Goal: Transaction & Acquisition: Purchase product/service

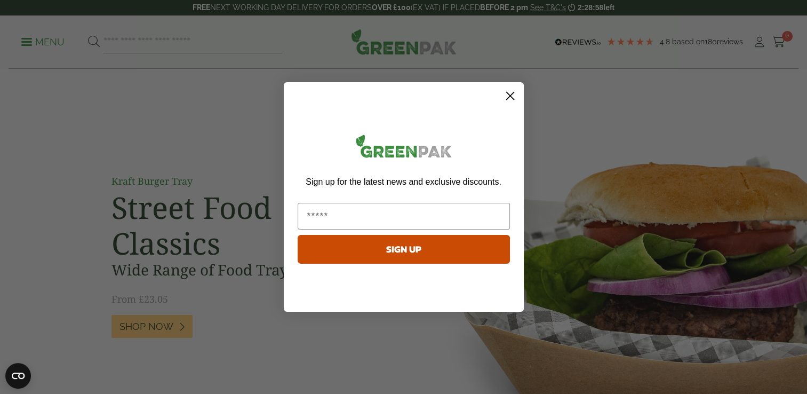
click at [510, 95] on icon "Close dialog" at bounding box center [509, 95] width 7 height 7
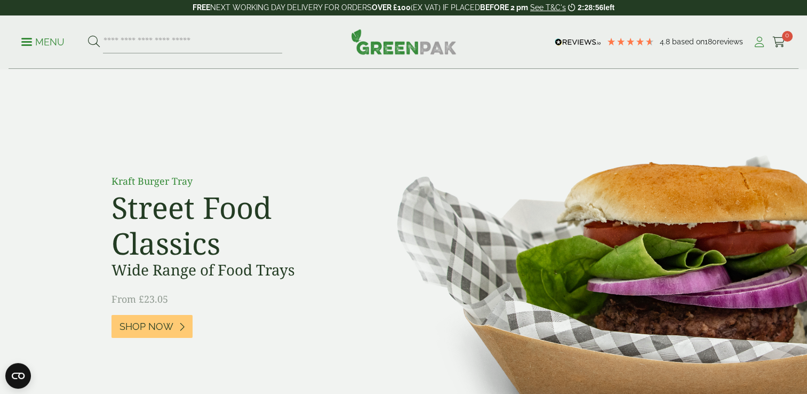
click at [759, 45] on icon at bounding box center [759, 42] width 13 height 11
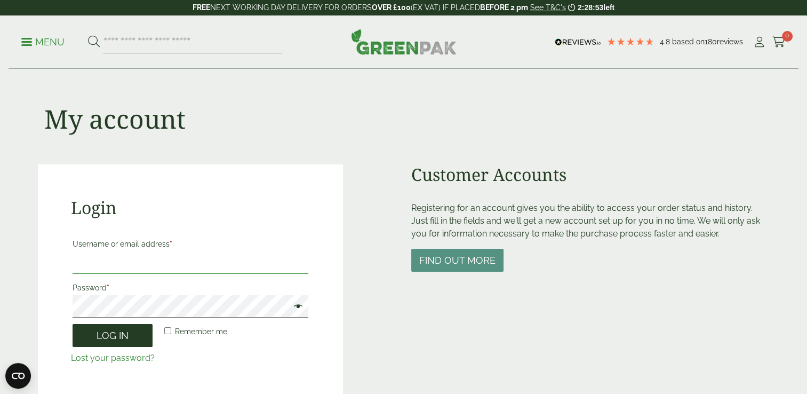
type input "**********"
click at [113, 334] on button "Log in" at bounding box center [113, 335] width 80 height 23
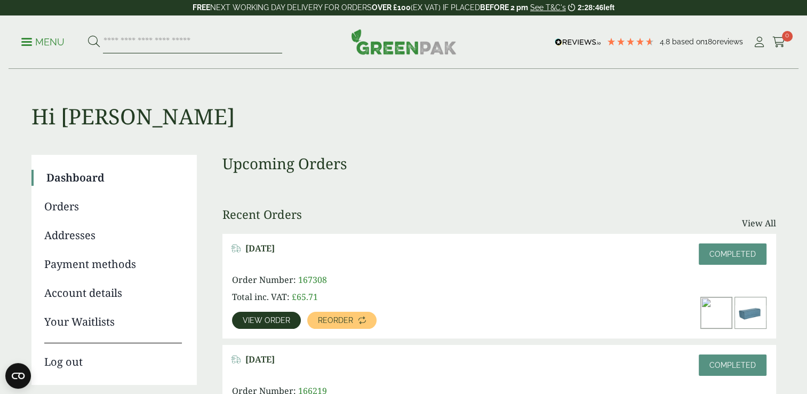
click at [149, 45] on input "search" at bounding box center [192, 42] width 179 height 22
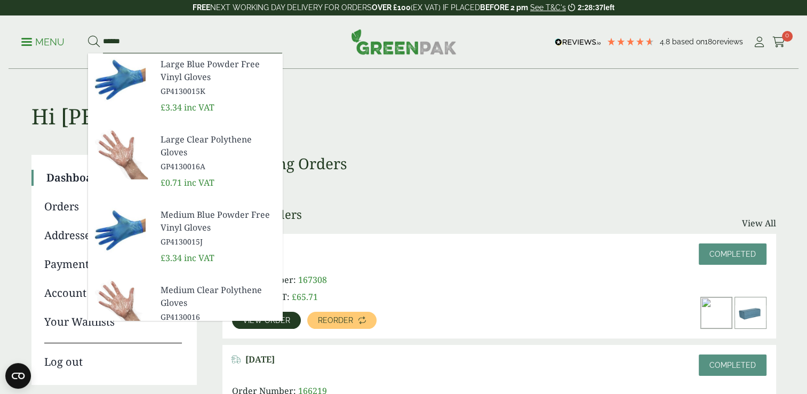
type input "******"
click at [190, 77] on span "Large Blue Powder Free Vinyl Gloves" at bounding box center [217, 71] width 113 height 26
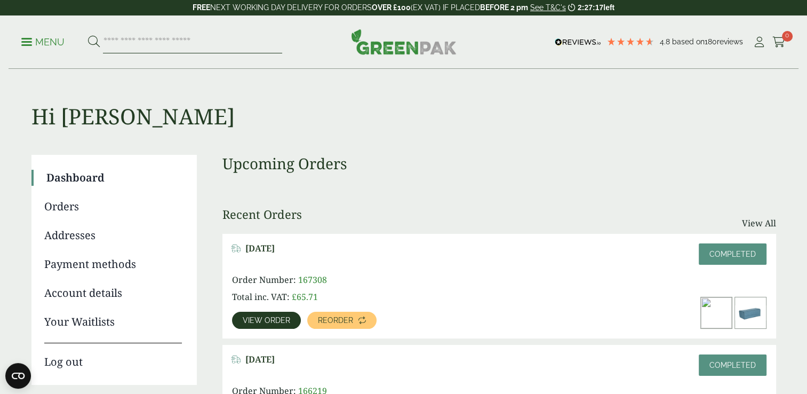
click at [141, 39] on input "search" at bounding box center [192, 42] width 179 height 22
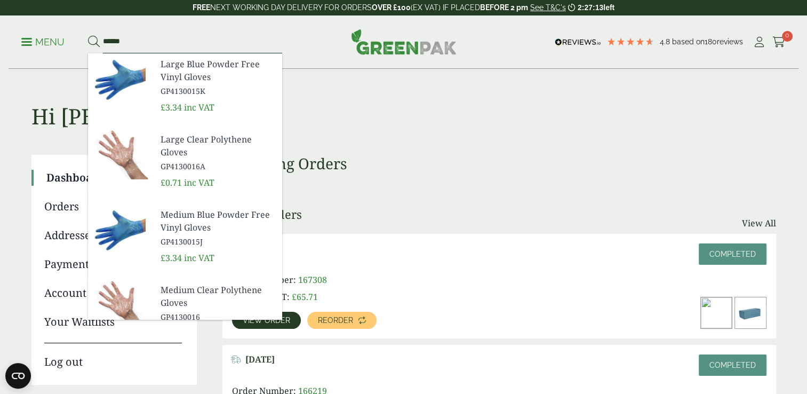
type input "******"
click at [88, 35] on button at bounding box center [94, 42] width 12 height 14
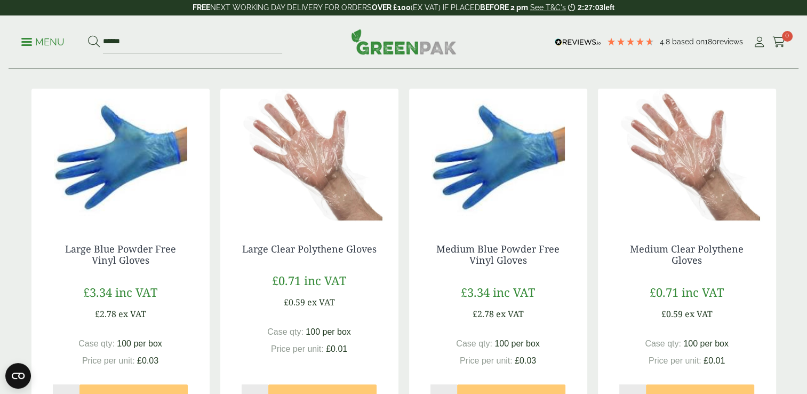
scroll to position [213, 0]
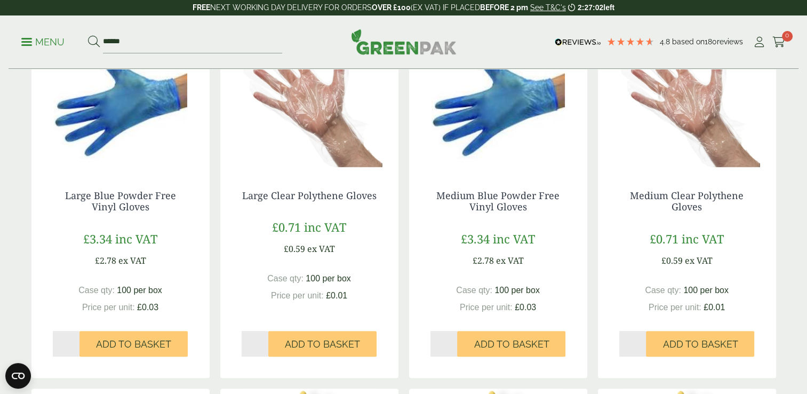
click at [136, 113] on img at bounding box center [120, 101] width 178 height 133
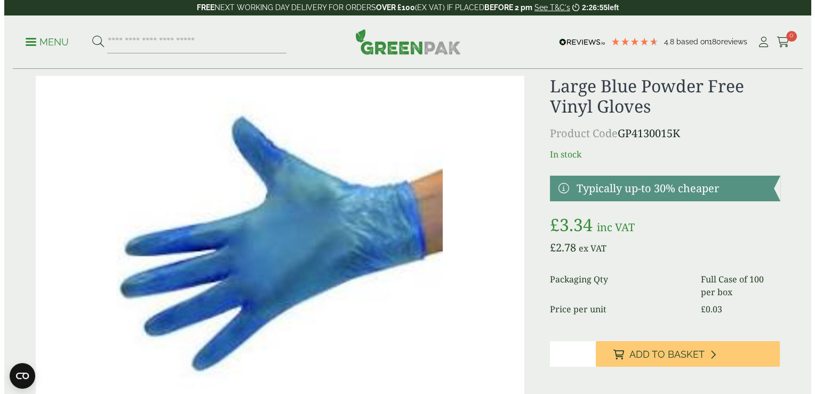
scroll to position [53, 0]
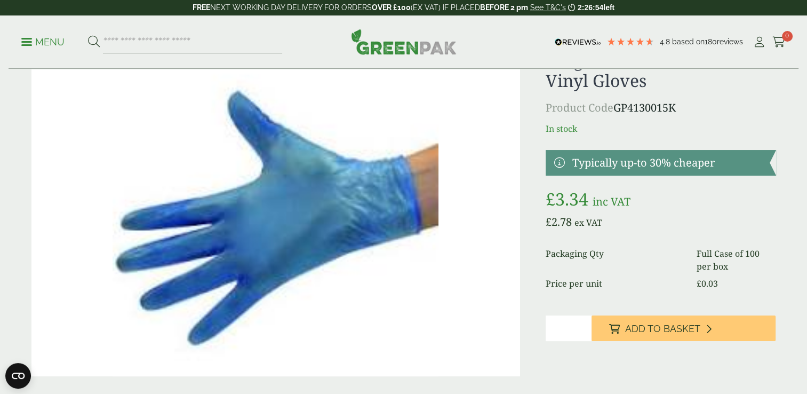
drag, startPoint x: 570, startPoint y: 332, endPoint x: 479, endPoint y: 342, distance: 91.7
click at [479, 342] on div "Large Blue Powder Free Vinyl Gloves Product Code GP4130015K In stock" at bounding box center [404, 213] width 758 height 326
drag, startPoint x: 560, startPoint y: 326, endPoint x: 527, endPoint y: 327, distance: 32.6
click at [527, 327] on div "Large Blue Powder Free Vinyl Gloves Product Code GP4130015K In stock" at bounding box center [404, 213] width 758 height 326
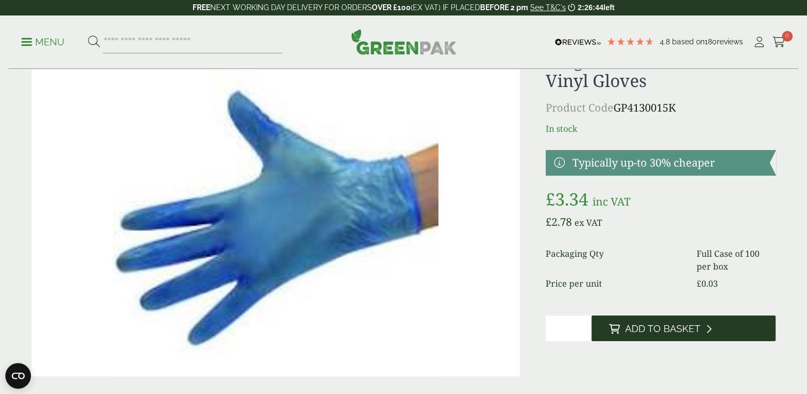
type input "**"
click at [682, 328] on span "Add to Basket" at bounding box center [662, 329] width 75 height 12
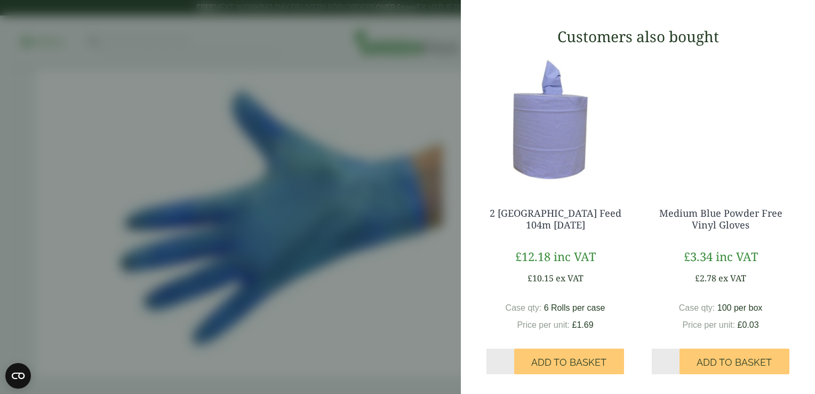
scroll to position [223, 0]
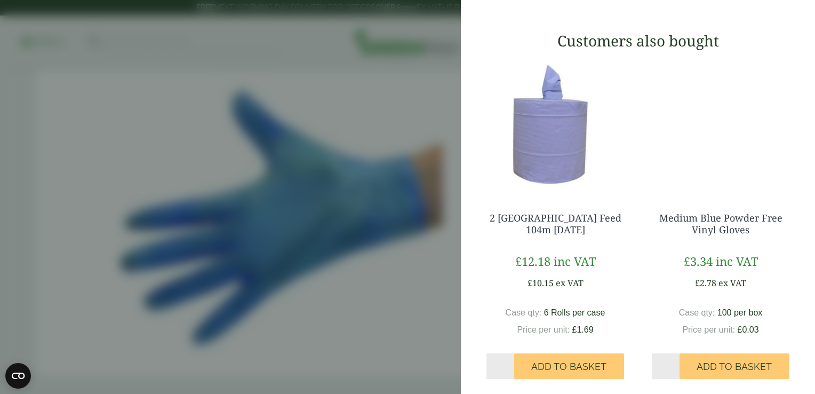
click at [559, 191] on img at bounding box center [555, 124] width 155 height 133
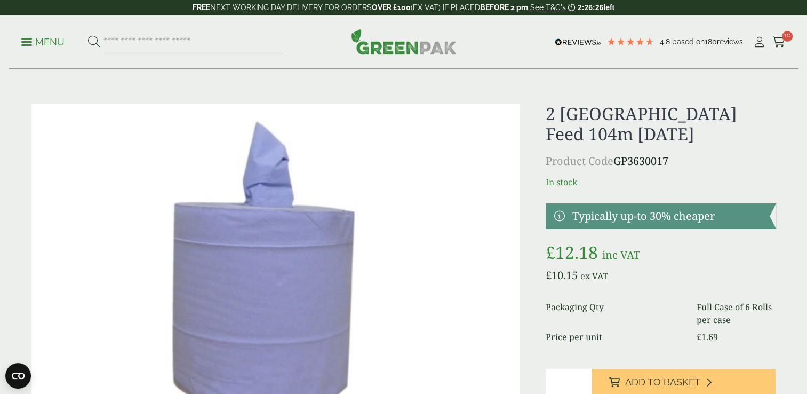
click at [184, 48] on input "search" at bounding box center [192, 42] width 179 height 22
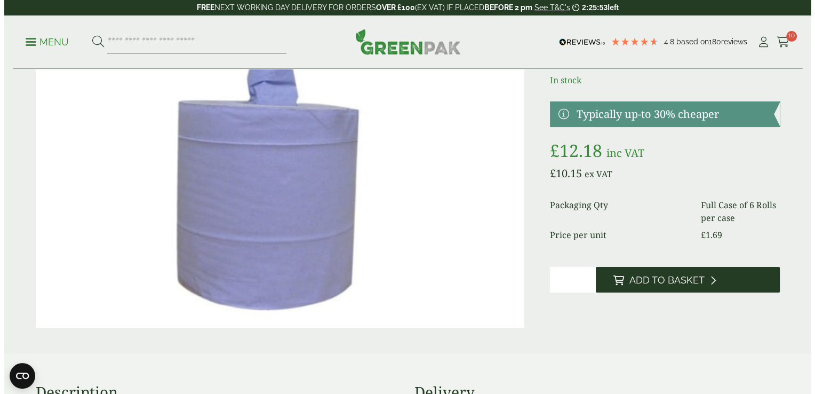
scroll to position [107, 0]
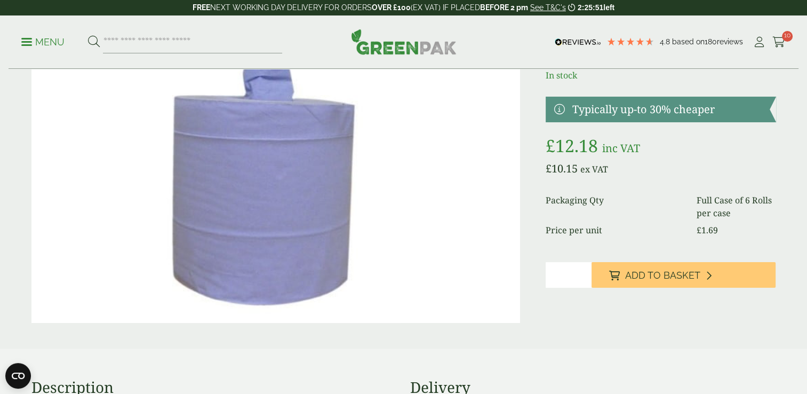
drag, startPoint x: 564, startPoint y: 272, endPoint x: 522, endPoint y: 278, distance: 42.0
click at [522, 278] on div "2 Ply Blue Centre Feed 104m BC104 Product Code GP3630017 In stock" at bounding box center [404, 160] width 758 height 326
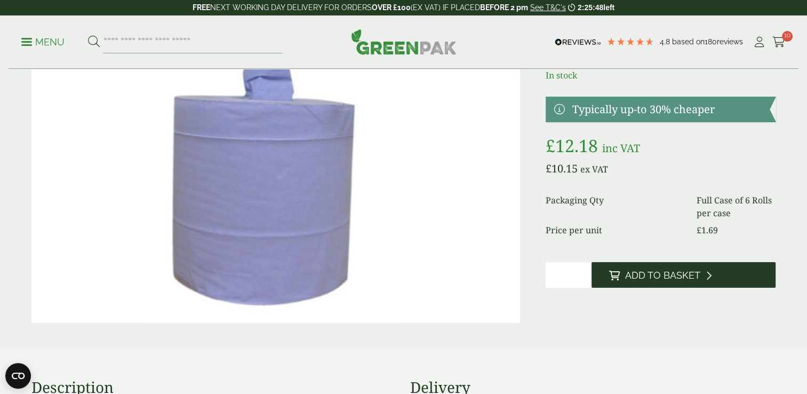
type input "*"
click at [707, 287] on button "Add to Basket" at bounding box center [684, 275] width 184 height 26
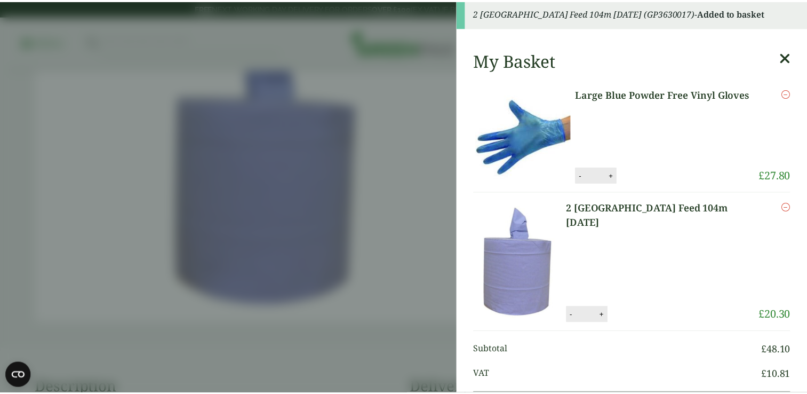
scroll to position [0, 0]
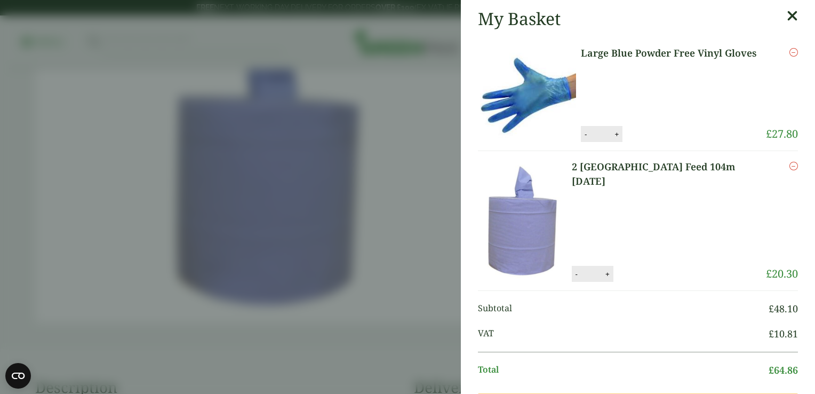
click at [787, 14] on icon at bounding box center [792, 16] width 11 height 15
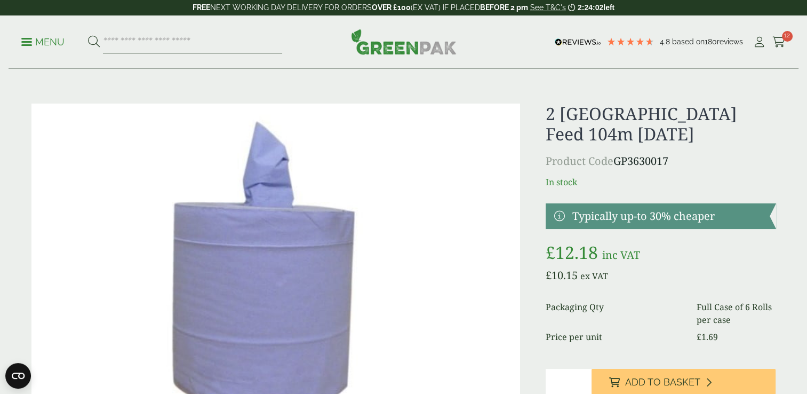
click at [170, 46] on input "search" at bounding box center [192, 42] width 179 height 22
type input "*****"
click at [92, 43] on icon at bounding box center [94, 42] width 12 height 12
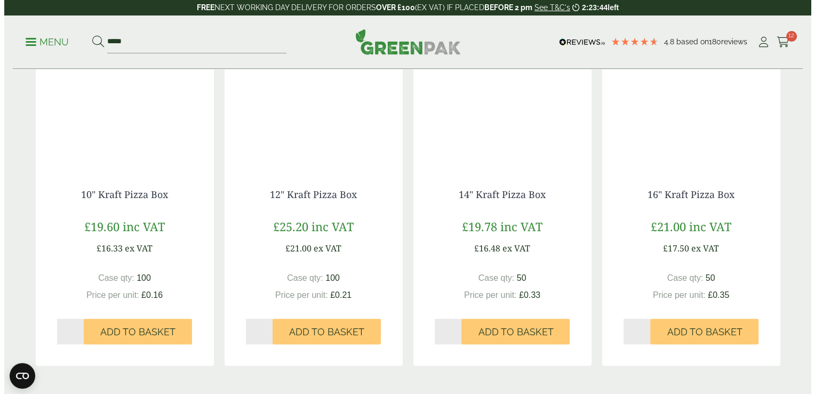
scroll to position [534, 0]
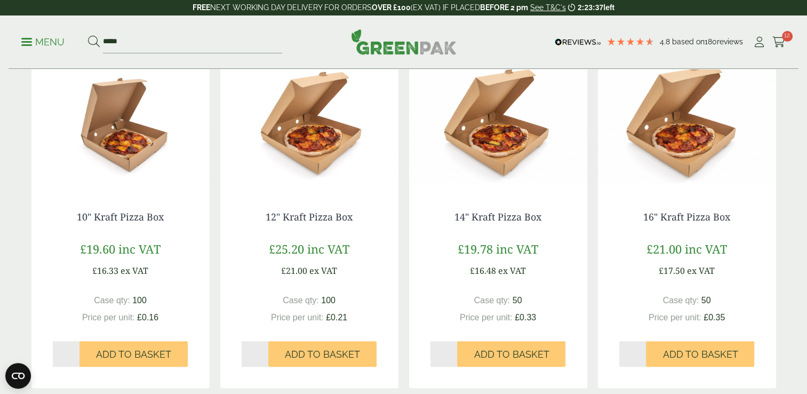
type input "*"
click at [264, 352] on input "*" at bounding box center [255, 354] width 27 height 26
click at [345, 351] on span "Add to Basket" at bounding box center [322, 354] width 75 height 12
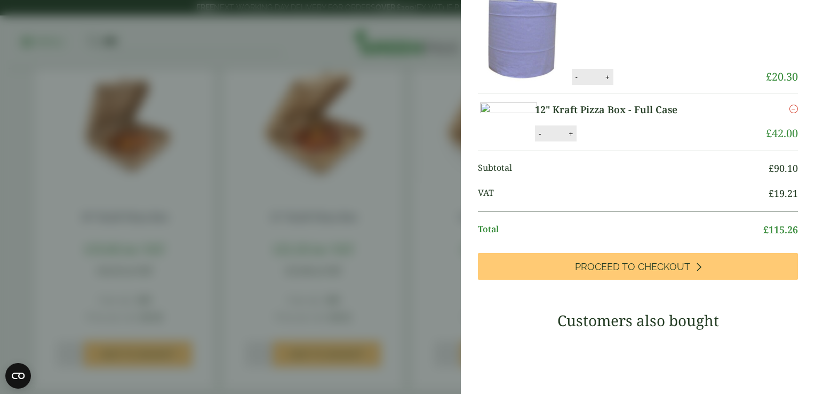
scroll to position [223, 0]
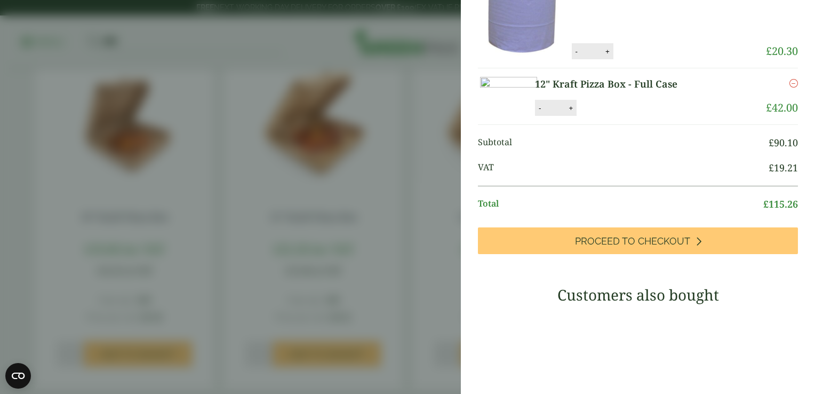
click at [421, 231] on aside "My Basket Large Blue Powder Free Vinyl Gloves Large Blue Powder Free Vinyl Glov…" at bounding box center [407, 197] width 815 height 394
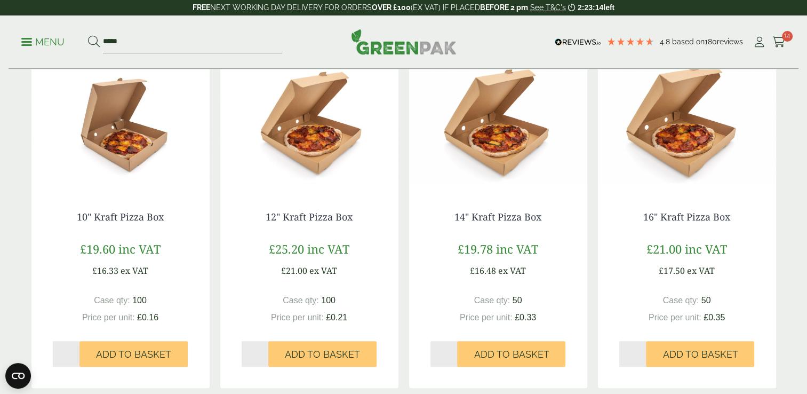
click at [27, 43] on p "Menu" at bounding box center [42, 42] width 43 height 13
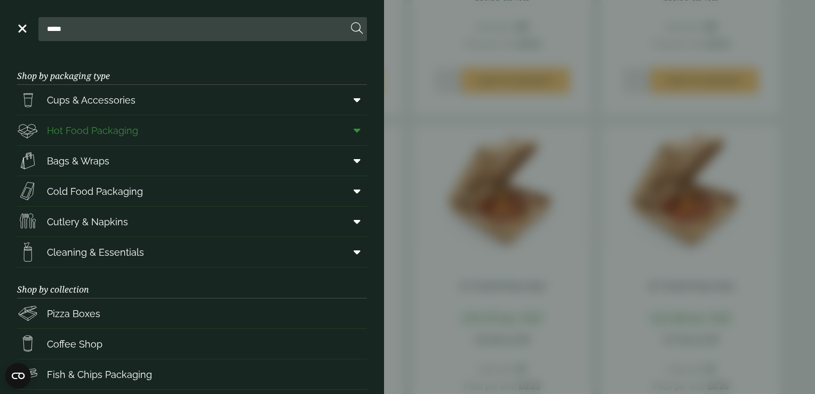
click at [112, 134] on span "Hot Food Packaging" at bounding box center [92, 130] width 91 height 14
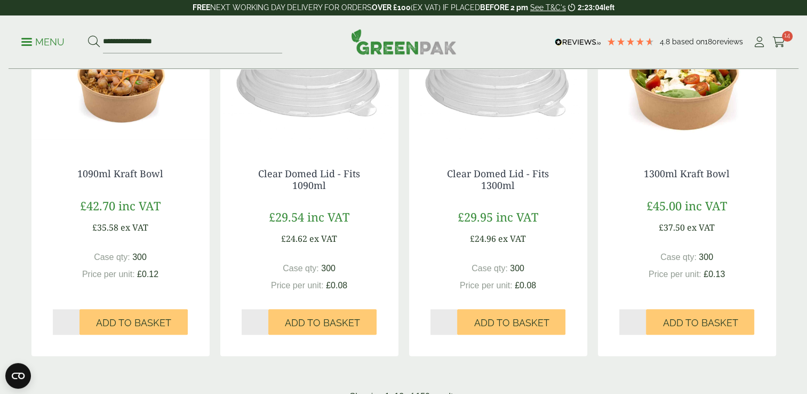
scroll to position [1067, 0]
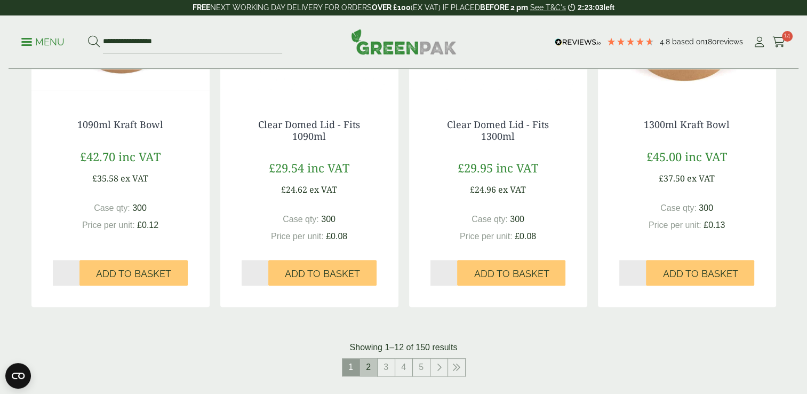
click at [367, 361] on link "2" at bounding box center [368, 367] width 17 height 17
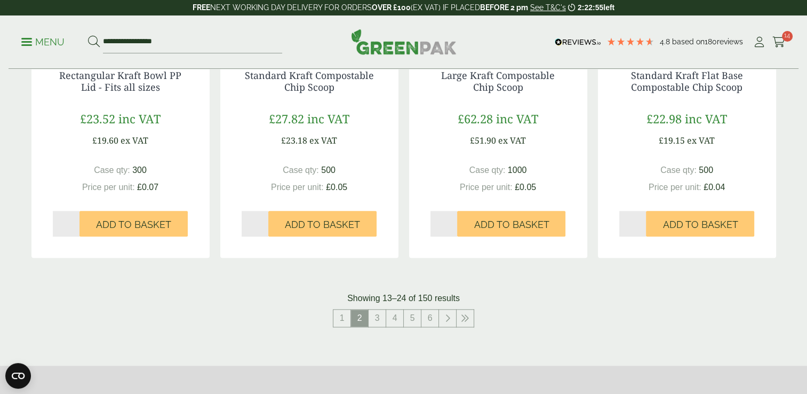
scroll to position [1121, 0]
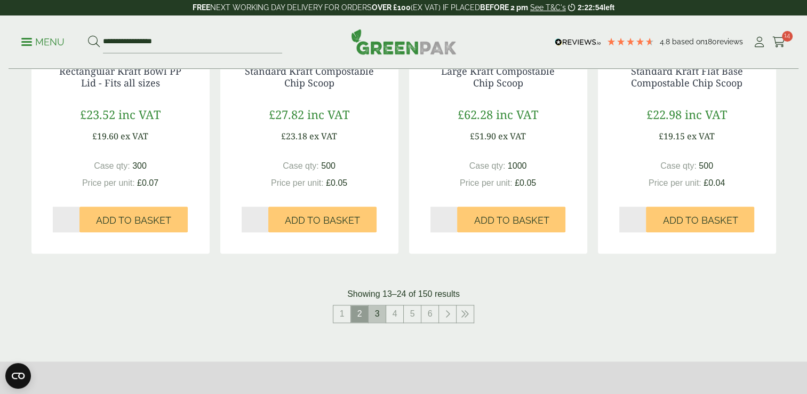
click at [377, 320] on link "3" at bounding box center [377, 313] width 17 height 17
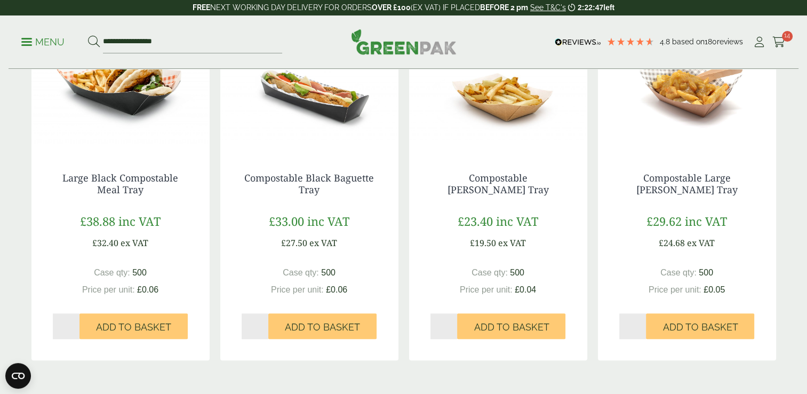
scroll to position [1227, 0]
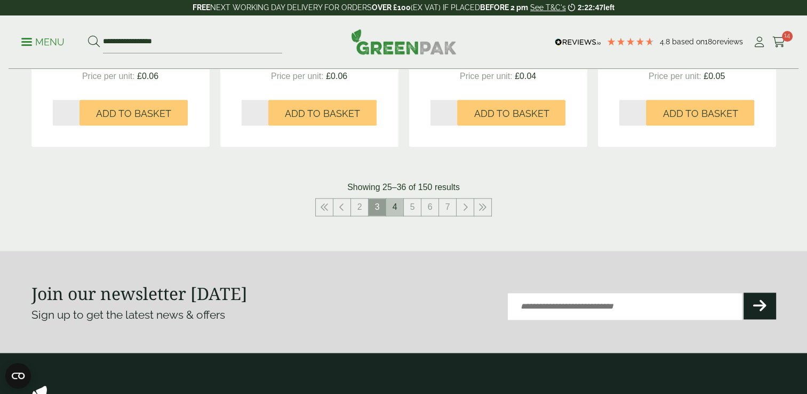
click at [396, 204] on link "4" at bounding box center [394, 207] width 17 height 17
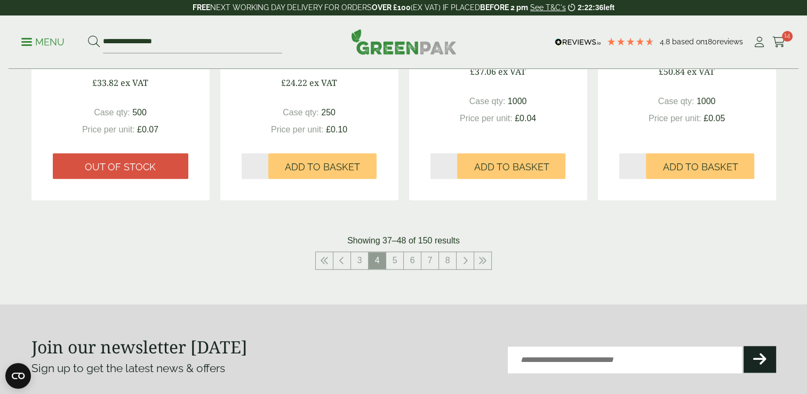
scroll to position [1334, 0]
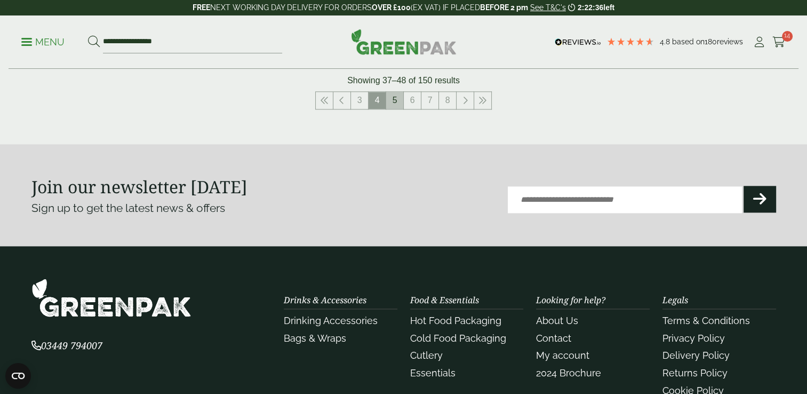
click at [394, 104] on link "5" at bounding box center [394, 100] width 17 height 17
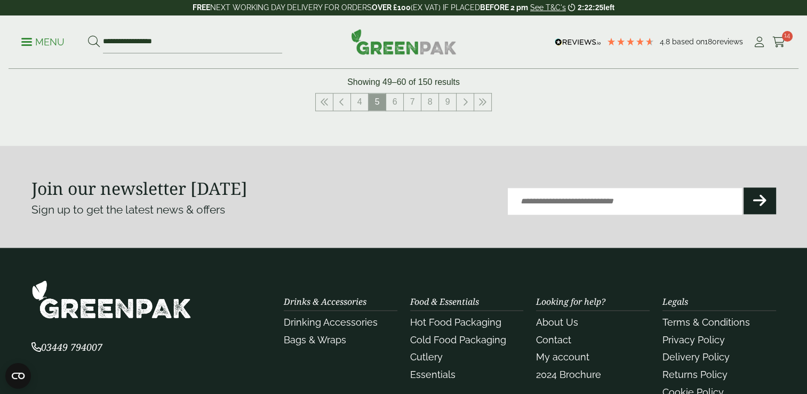
scroll to position [1334, 0]
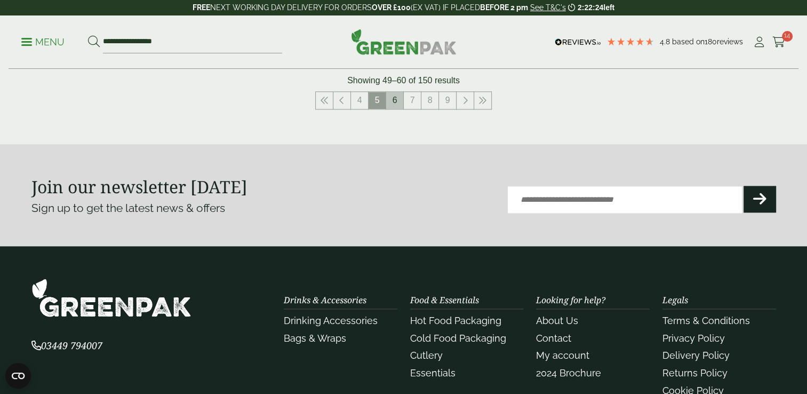
click at [393, 99] on link "6" at bounding box center [394, 100] width 17 height 17
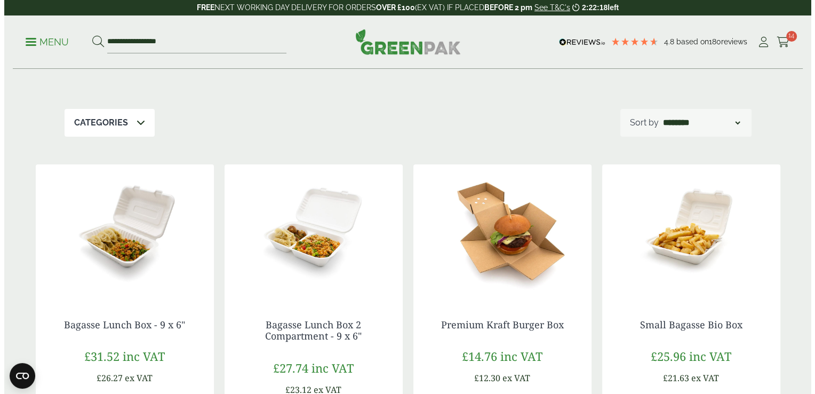
scroll to position [160, 0]
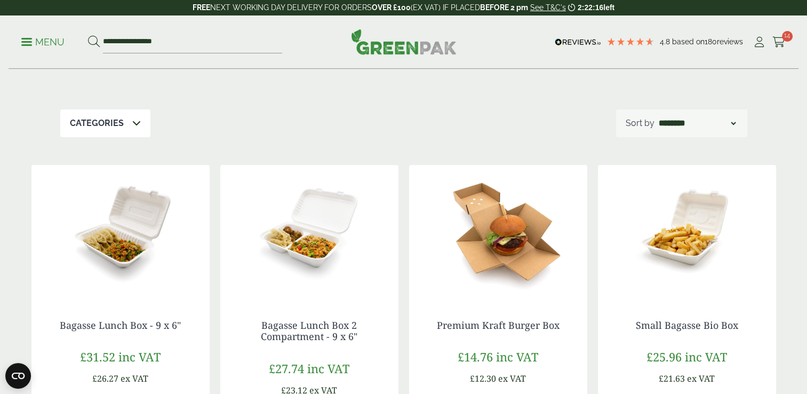
click at [43, 38] on p "Menu" at bounding box center [42, 42] width 43 height 13
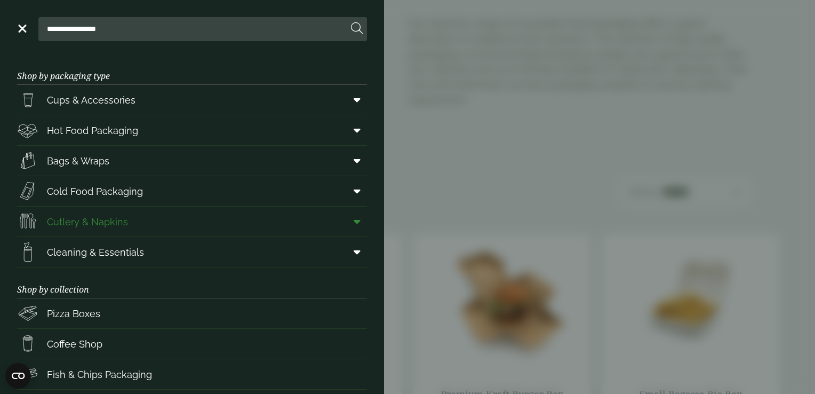
click at [121, 223] on span "Cutlery & Napkins" at bounding box center [87, 222] width 81 height 14
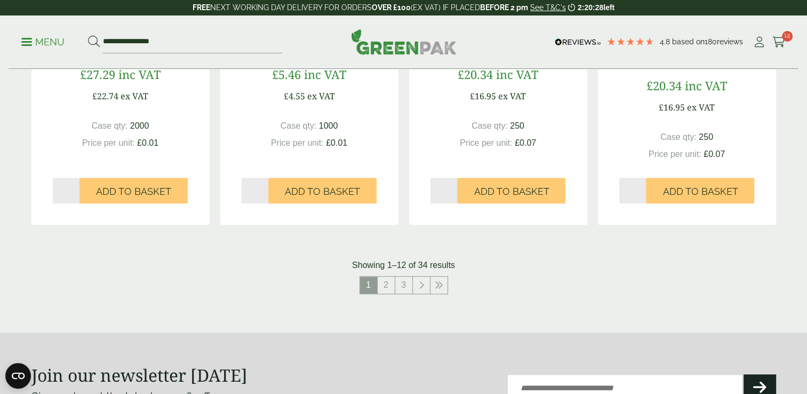
scroll to position [1121, 0]
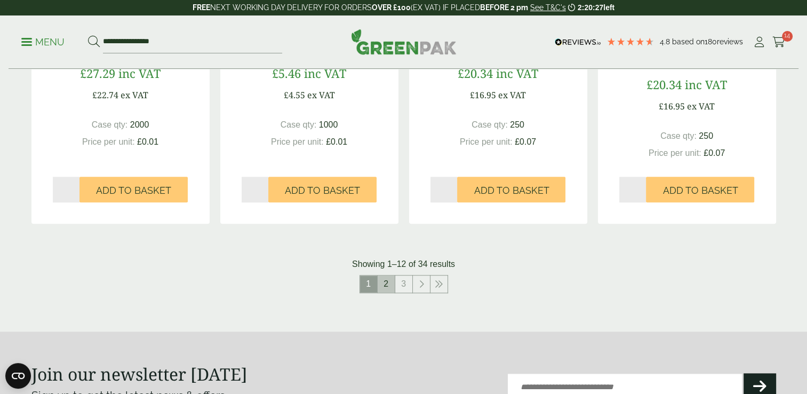
click at [389, 283] on link "2" at bounding box center [386, 283] width 17 height 17
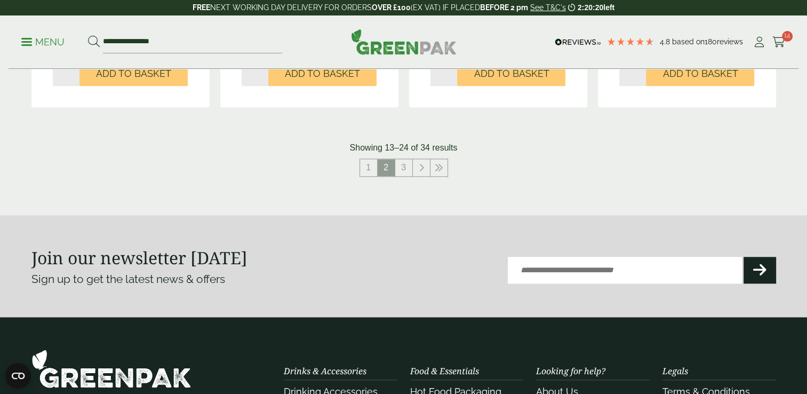
scroll to position [1227, 0]
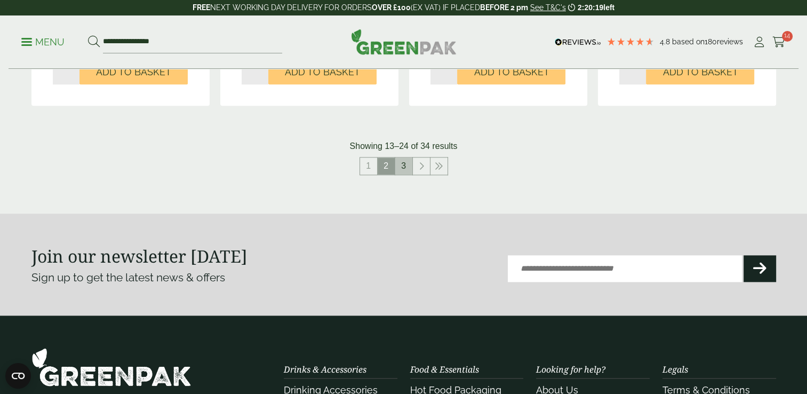
click at [409, 167] on link "3" at bounding box center [403, 165] width 17 height 17
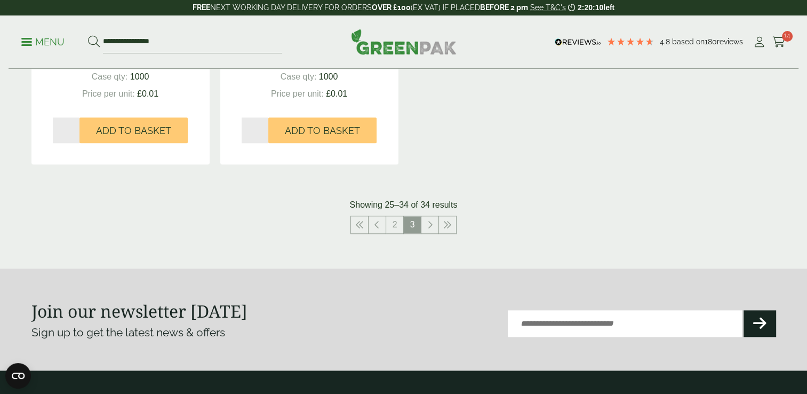
scroll to position [1174, 0]
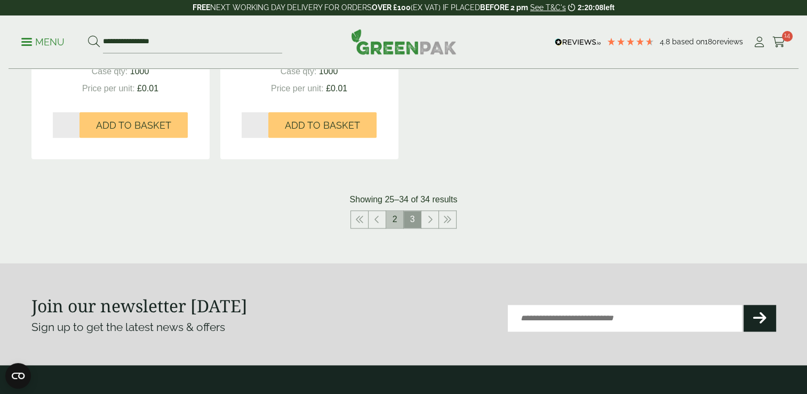
click at [397, 223] on link "2" at bounding box center [394, 219] width 17 height 17
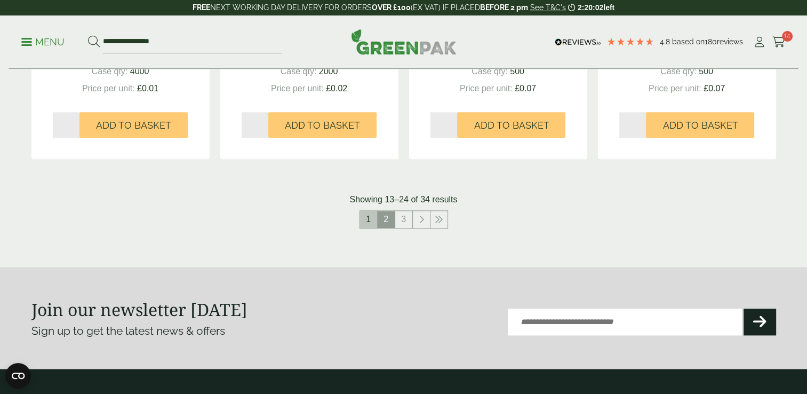
click at [373, 224] on link "1" at bounding box center [368, 219] width 17 height 17
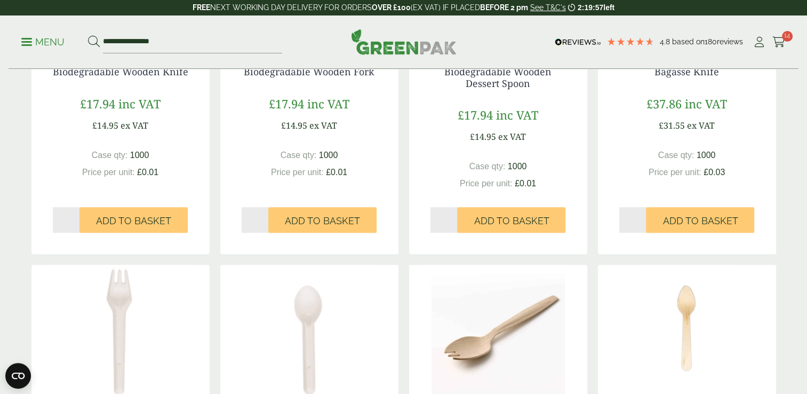
scroll to position [374, 0]
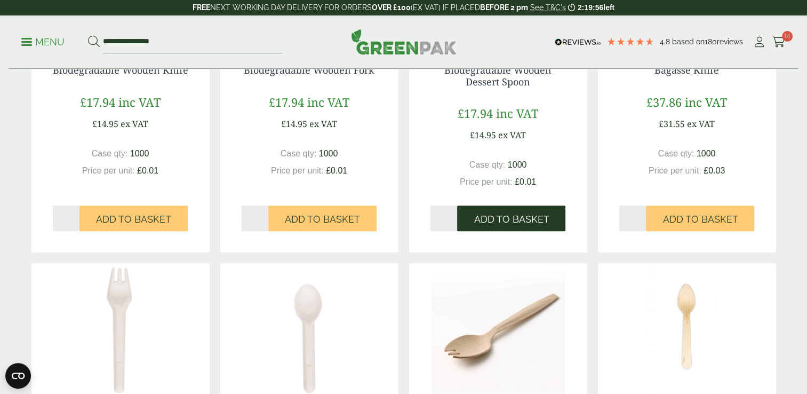
click at [508, 221] on span "Add to Basket" at bounding box center [511, 219] width 75 height 12
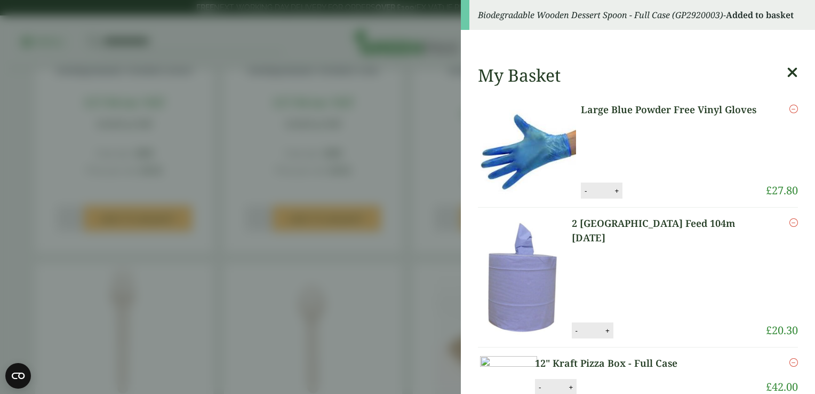
click at [385, 94] on aside "Biodegradable Wooden Dessert Spoon - Full Case (GP2920003) - Added to basket My…" at bounding box center [407, 197] width 815 height 394
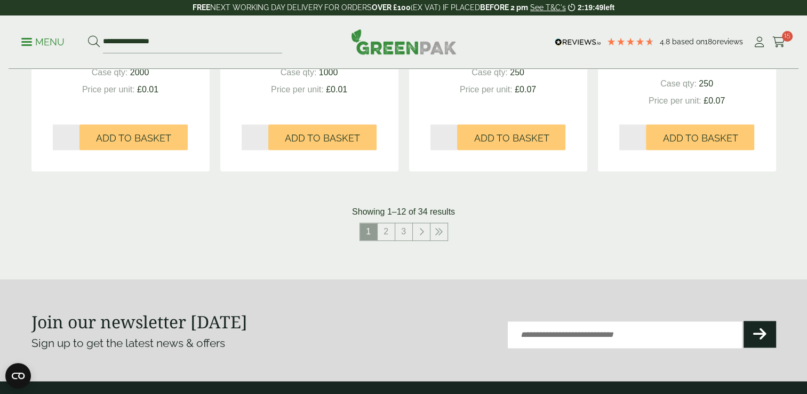
scroll to position [1174, 0]
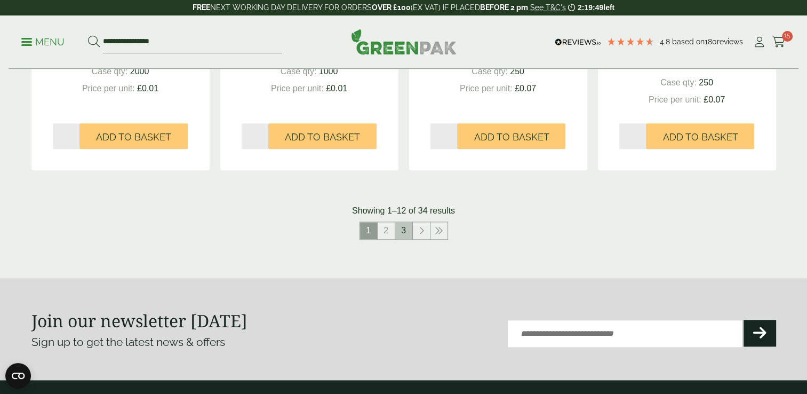
click at [406, 236] on link "3" at bounding box center [403, 230] width 17 height 17
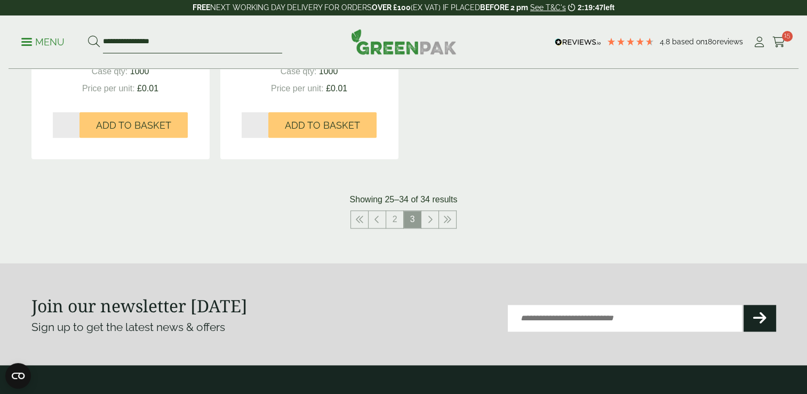
drag, startPoint x: 171, startPoint y: 42, endPoint x: 98, endPoint y: 41, distance: 73.1
click at [98, 41] on form "**********" at bounding box center [185, 42] width 194 height 22
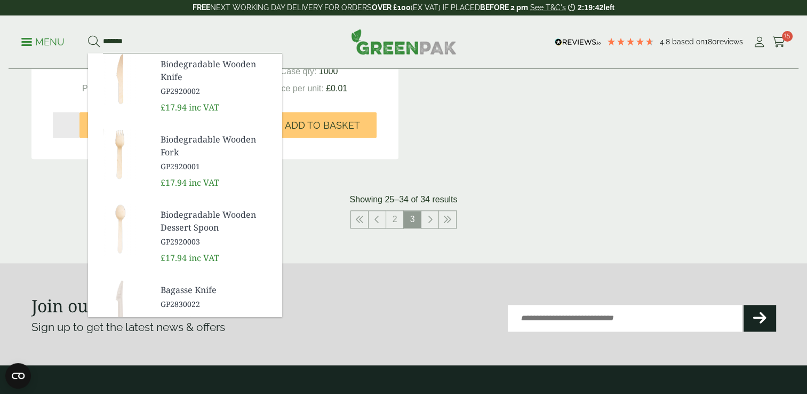
type input "*******"
click at [88, 35] on button at bounding box center [94, 42] width 12 height 14
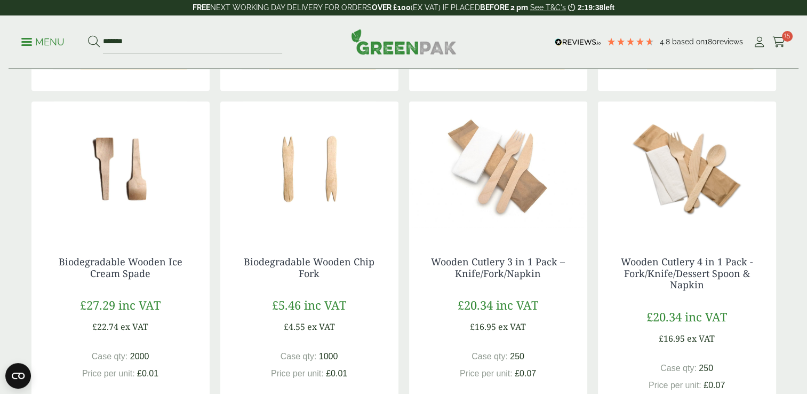
scroll to position [1067, 0]
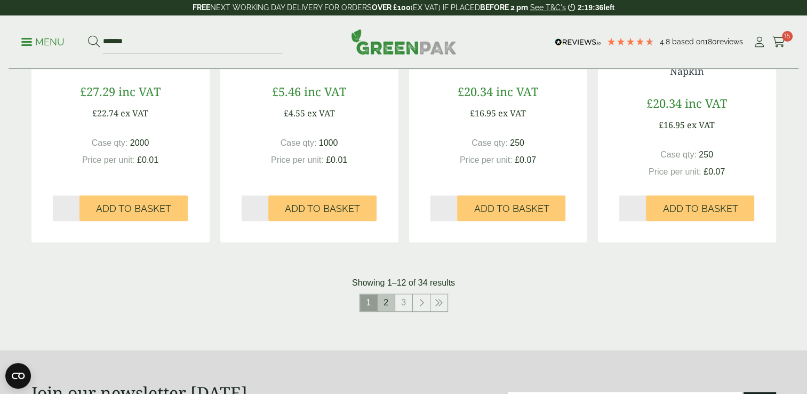
click at [384, 304] on link "2" at bounding box center [386, 302] width 17 height 17
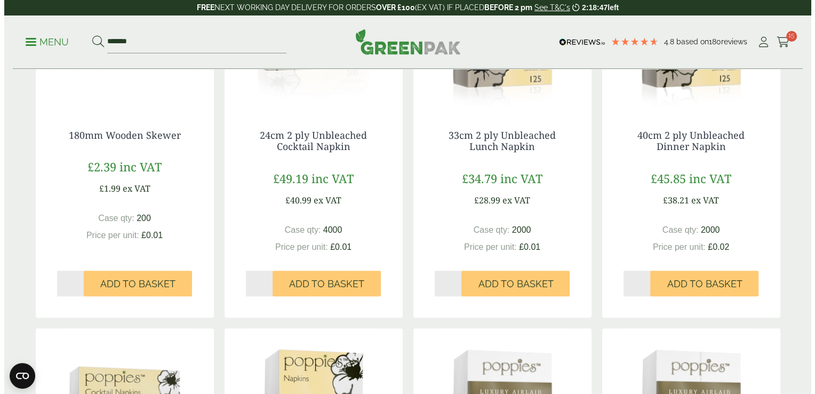
scroll to position [694, 0]
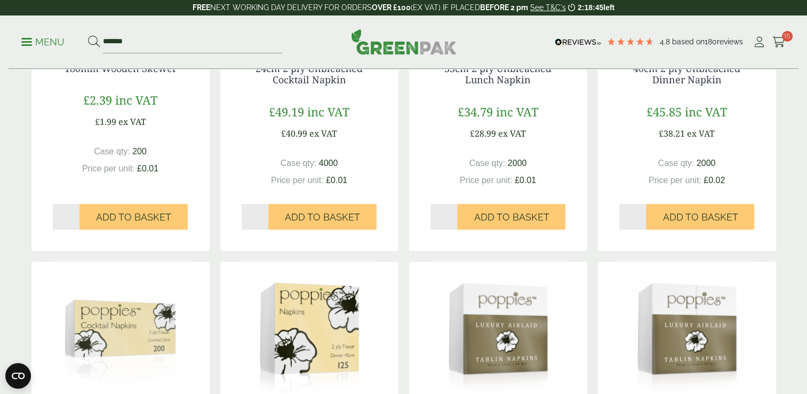
type input "*"
click at [453, 213] on input "*" at bounding box center [444, 217] width 27 height 26
click at [509, 219] on span "Add to Basket" at bounding box center [511, 217] width 75 height 12
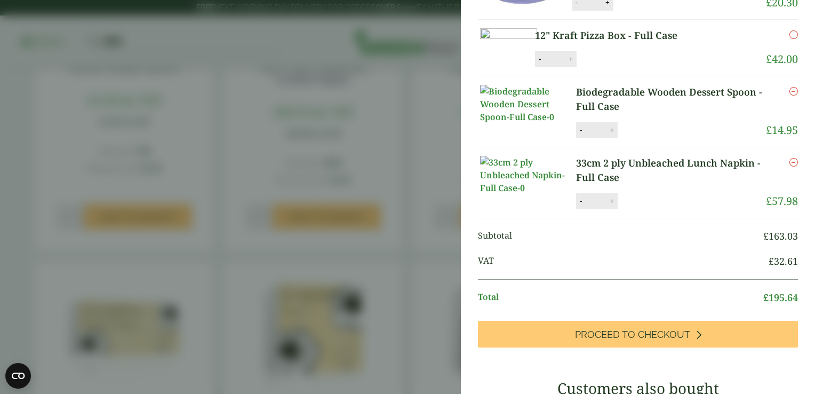
scroll to position [423, 0]
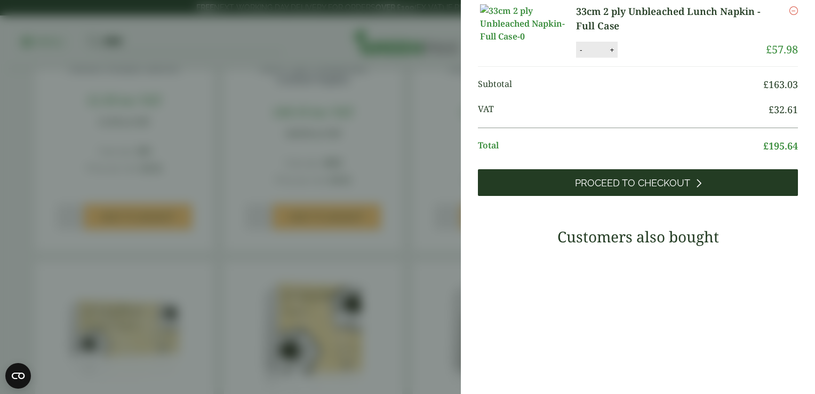
click at [679, 189] on span "Proceed to Checkout" at bounding box center [632, 183] width 115 height 12
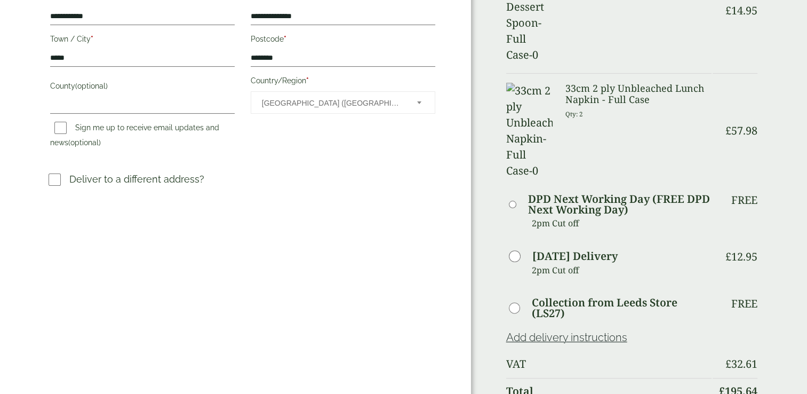
scroll to position [427, 0]
